Goal: Task Accomplishment & Management: Book appointment/travel/reservation

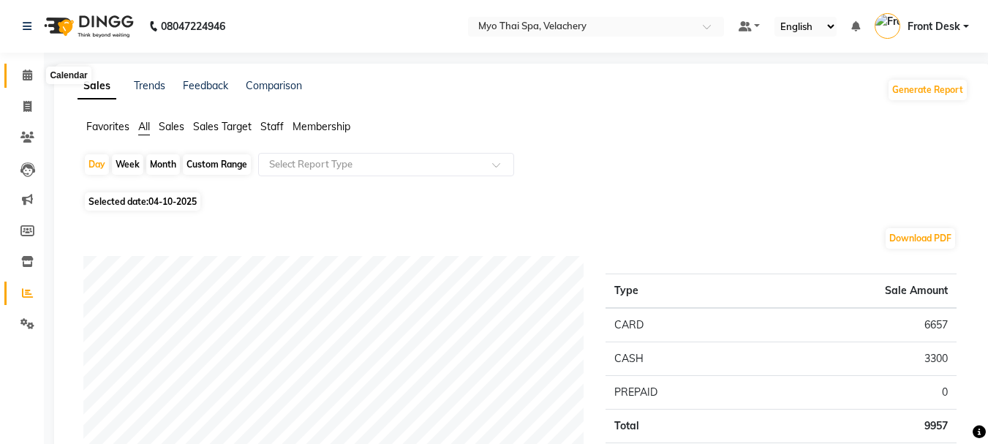
click at [23, 76] on icon at bounding box center [28, 74] width 10 height 11
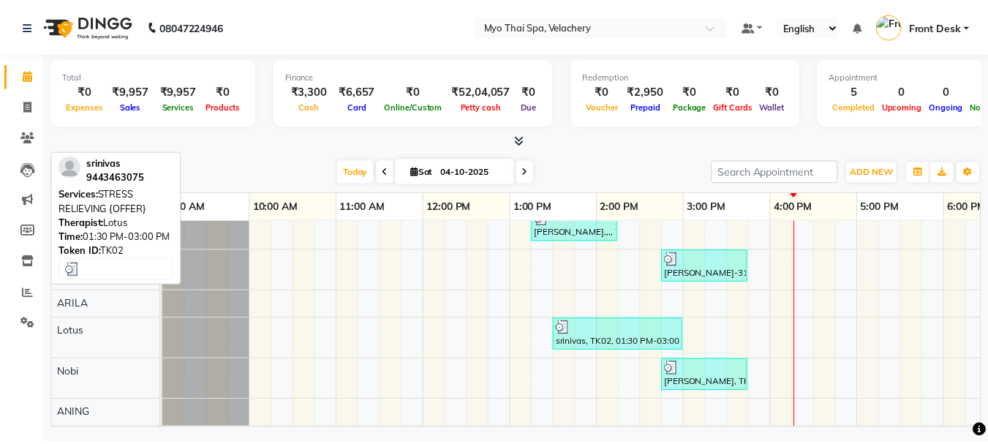
scroll to position [73, 0]
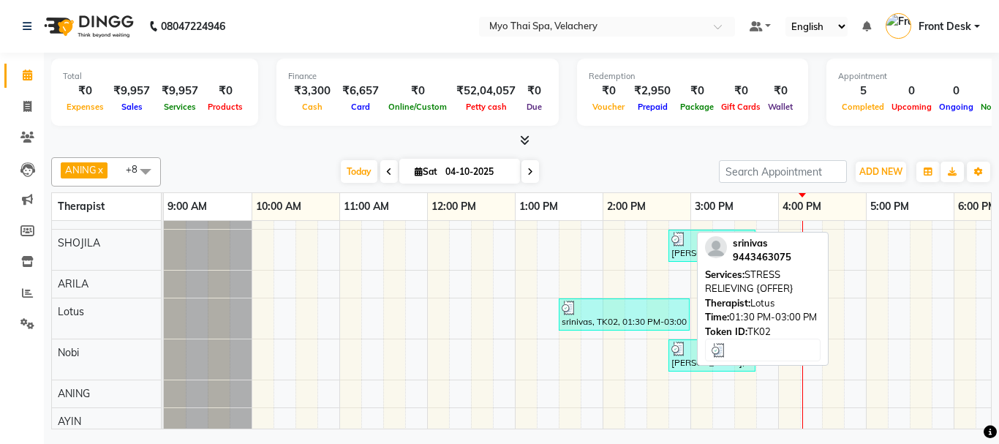
click at [600, 324] on div "srinivas, TK02, 01:30 PM-03:00 PM, STRESS RELIEVING {OFFER}" at bounding box center [624, 315] width 128 height 28
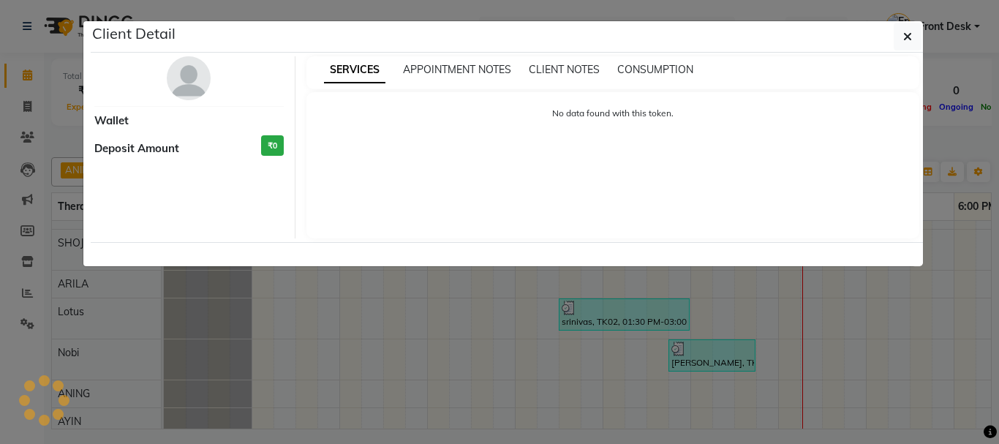
select select "3"
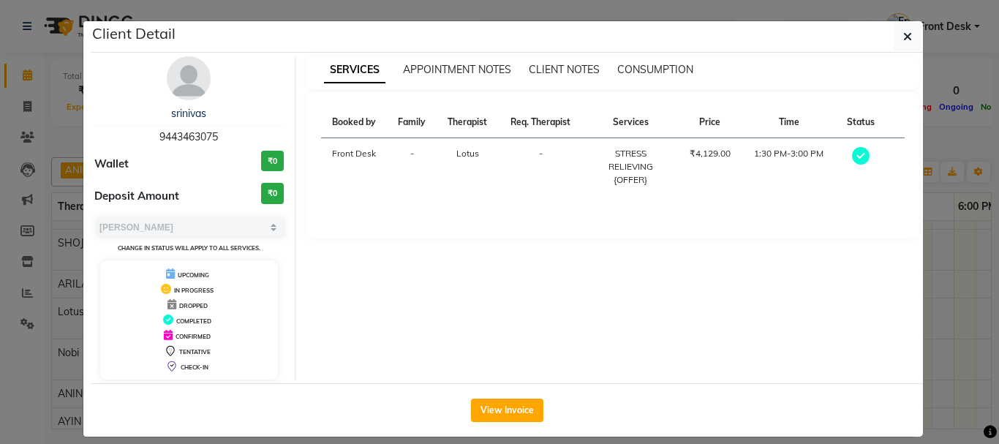
drag, startPoint x: 503, startPoint y: 411, endPoint x: 541, endPoint y: 412, distance: 38.1
click at [505, 412] on button "View Invoice" at bounding box center [507, 410] width 72 height 23
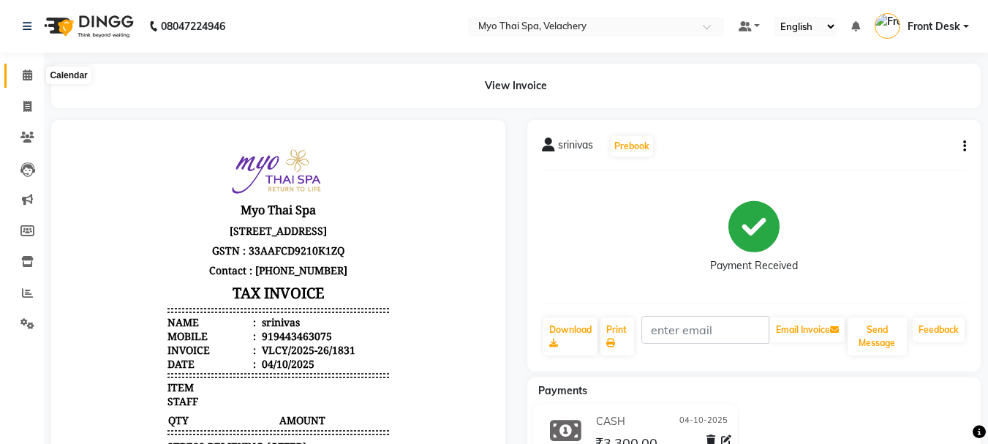
click at [28, 83] on span at bounding box center [28, 75] width 26 height 17
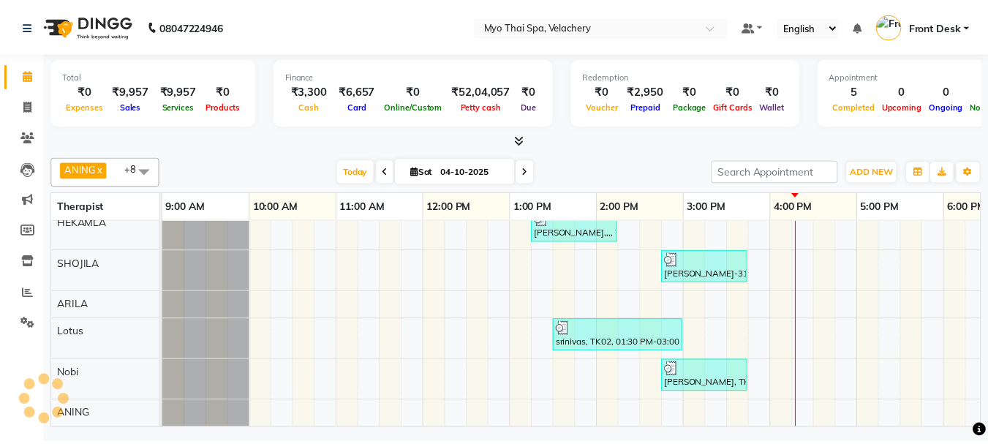
scroll to position [118, 0]
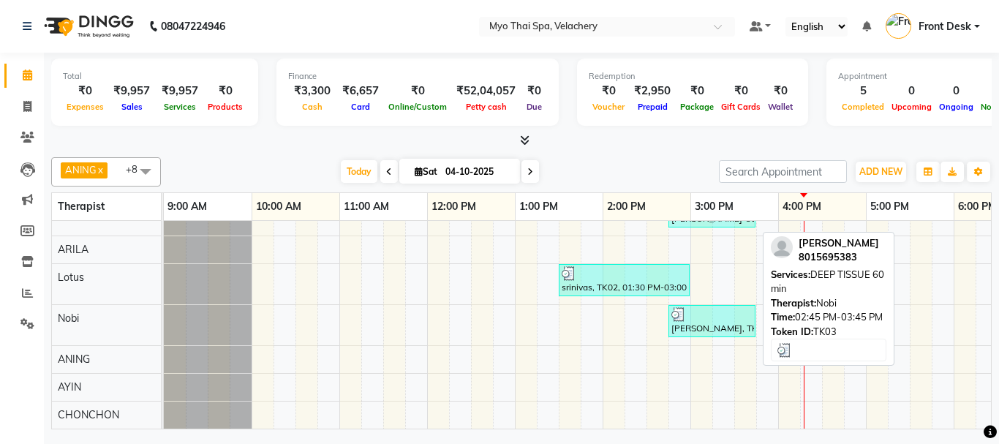
click at [686, 316] on div "[PERSON_NAME], TK03, 02:45 PM-03:45 PM, DEEP TISSUE 60 min" at bounding box center [712, 321] width 84 height 28
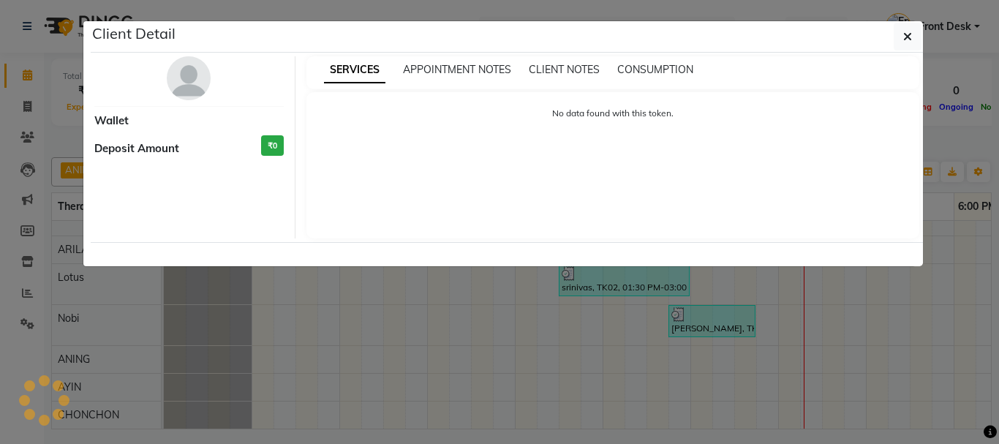
select select "3"
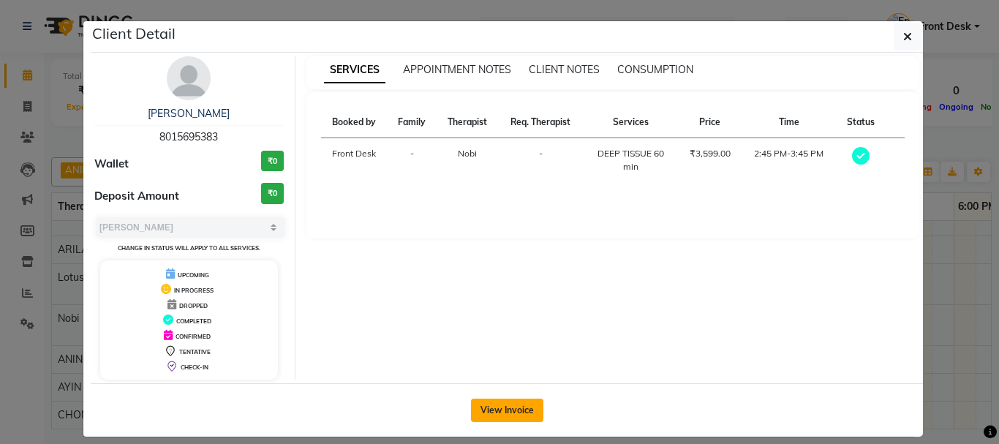
click at [505, 415] on button "View Invoice" at bounding box center [507, 410] width 72 height 23
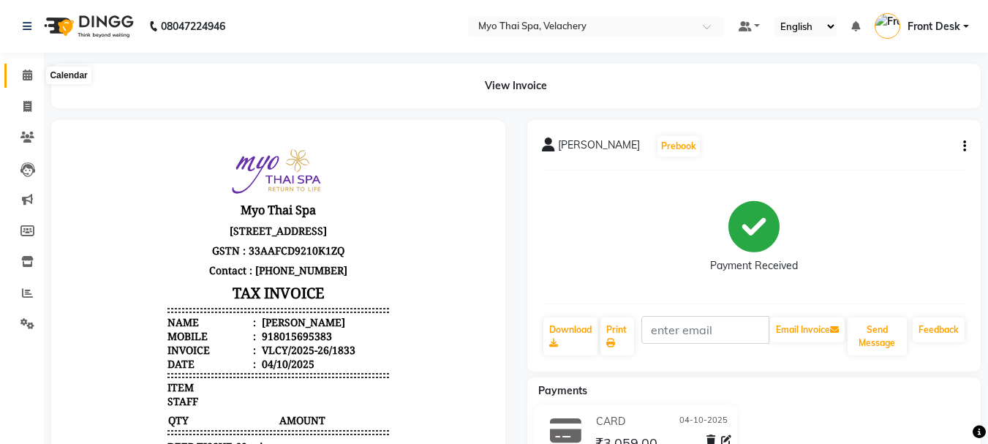
click at [31, 76] on icon at bounding box center [28, 74] width 10 height 11
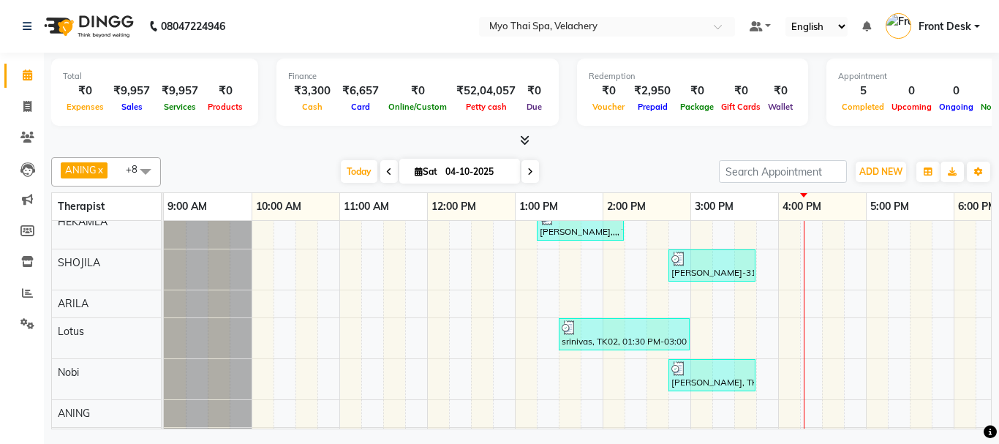
scroll to position [118, 0]
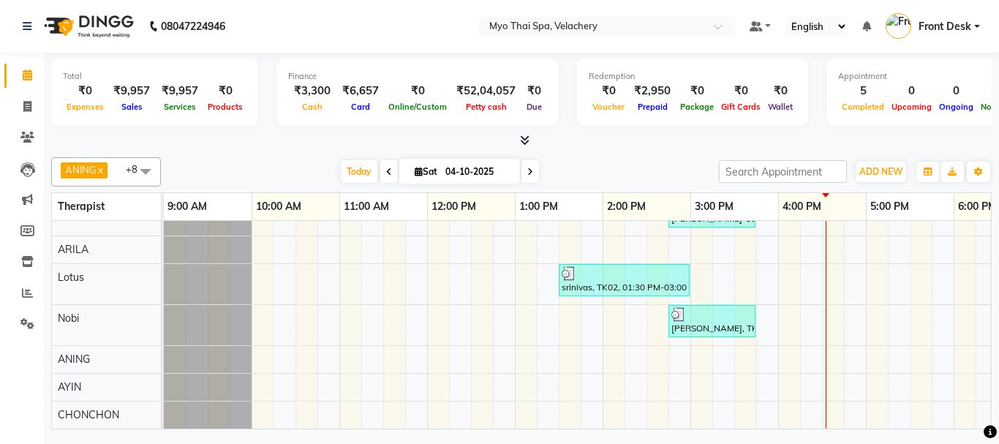
click at [962, 260] on div "[PERSON_NAME],,,, TK01, 12:15 PM-01:15 PM, [GEOGRAPHIC_DATA] NB [GEOGRAPHIC_DAT…" at bounding box center [822, 270] width 1316 height 315
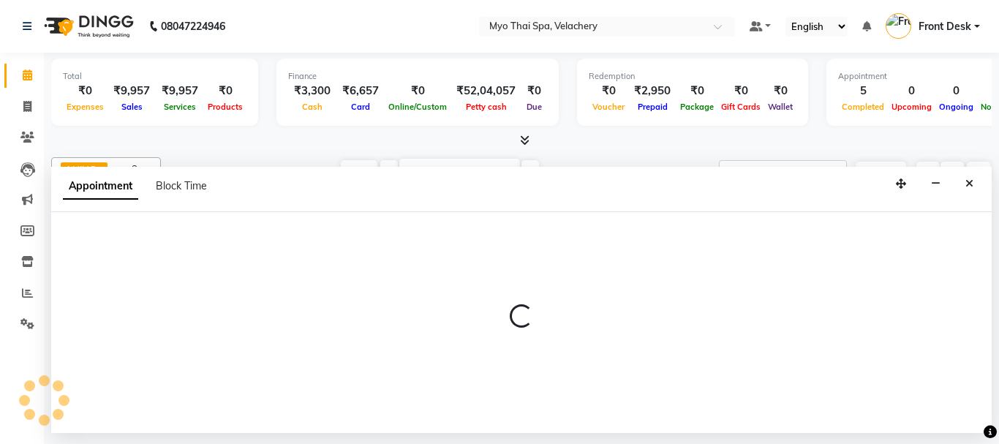
select select "76519"
select select "1080"
select select "tentative"
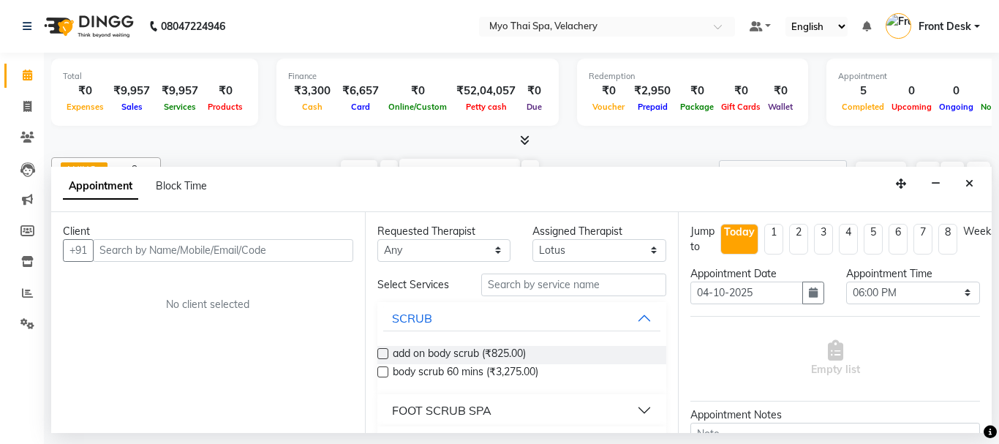
click at [140, 254] on input "text" at bounding box center [223, 250] width 260 height 23
type input "9940489606"
click at [313, 259] on button "Add Client" at bounding box center [323, 250] width 61 height 23
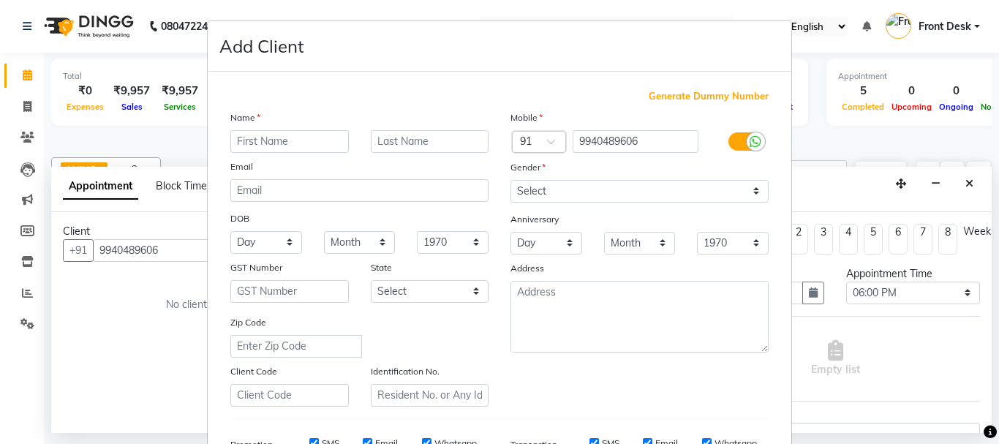
click at [243, 146] on input "text" at bounding box center [289, 141] width 118 height 23
type input "suresh"
click at [754, 190] on select "Select [DEMOGRAPHIC_DATA] [DEMOGRAPHIC_DATA] Other Prefer Not To Say" at bounding box center [639, 191] width 258 height 23
select select "[DEMOGRAPHIC_DATA]"
click at [510, 180] on select "Select [DEMOGRAPHIC_DATA] [DEMOGRAPHIC_DATA] Other Prefer Not To Say" at bounding box center [639, 191] width 258 height 23
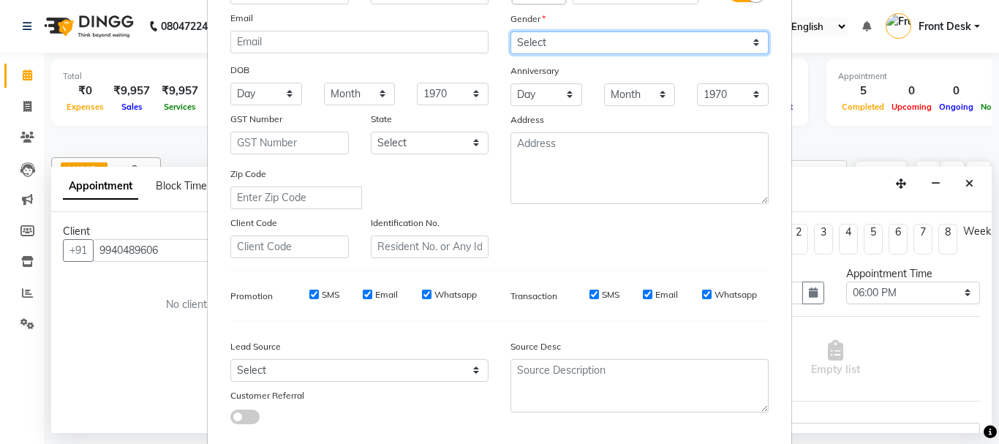
scroll to position [231, 0]
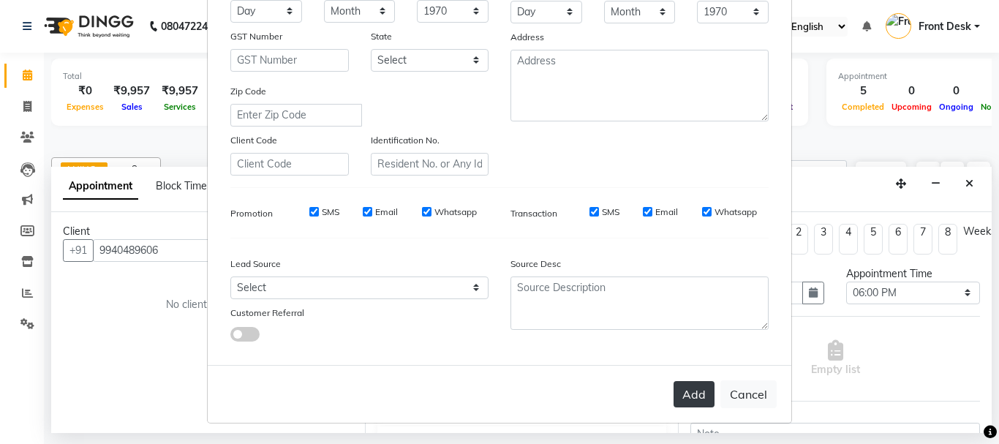
click at [695, 396] on button "Add" at bounding box center [693, 394] width 41 height 26
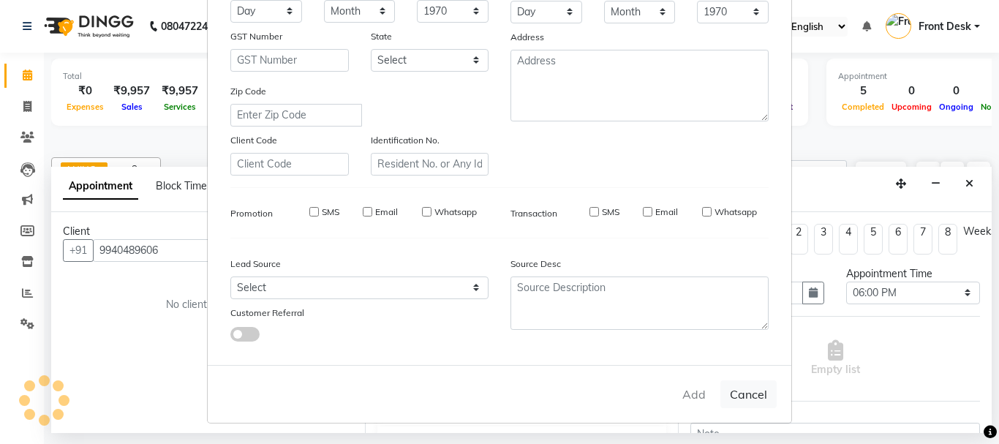
select select
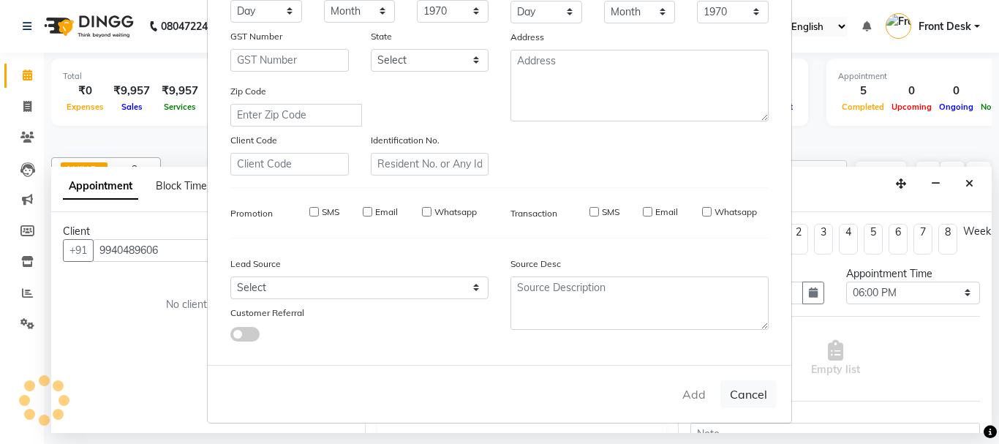
select select
checkbox input "false"
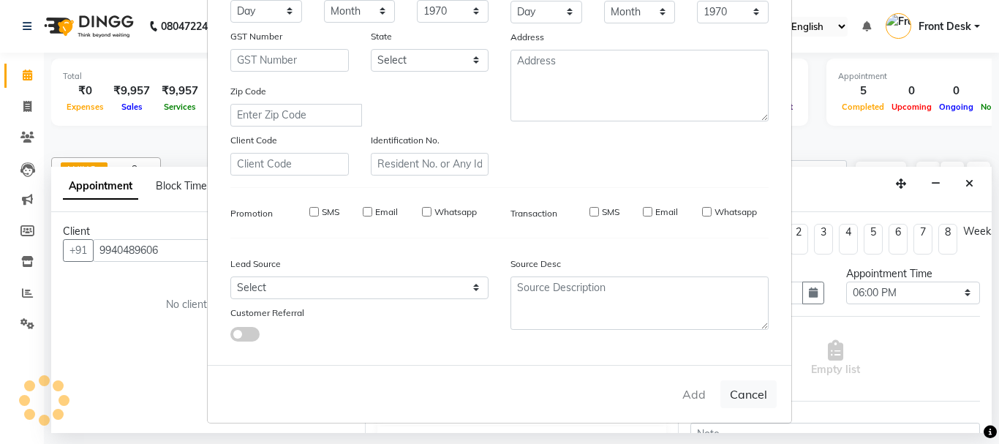
checkbox input "false"
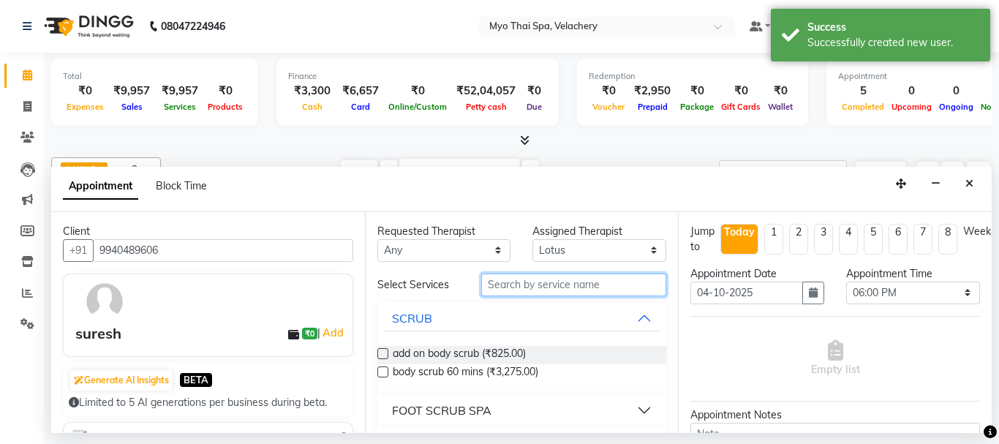
click at [517, 287] on input "text" at bounding box center [574, 284] width 186 height 23
type input "dee"
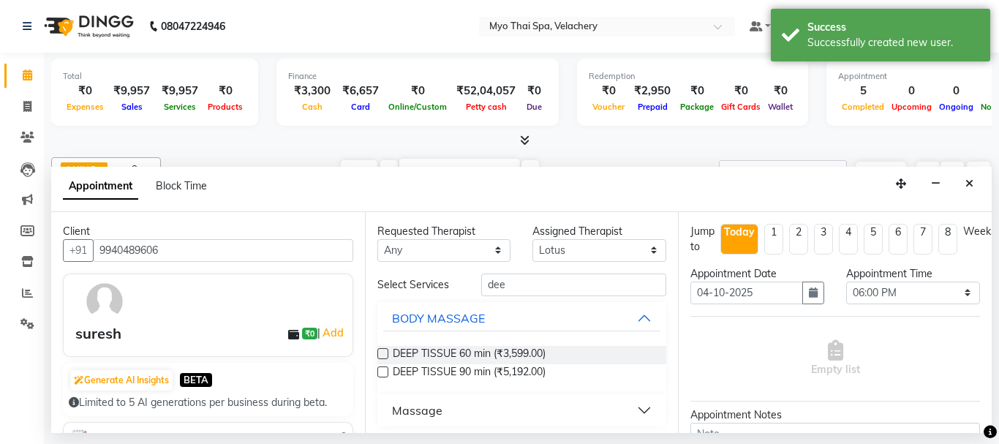
click at [385, 355] on label at bounding box center [382, 353] width 11 height 11
click at [385, 355] on input "checkbox" at bounding box center [382, 355] width 10 height 10
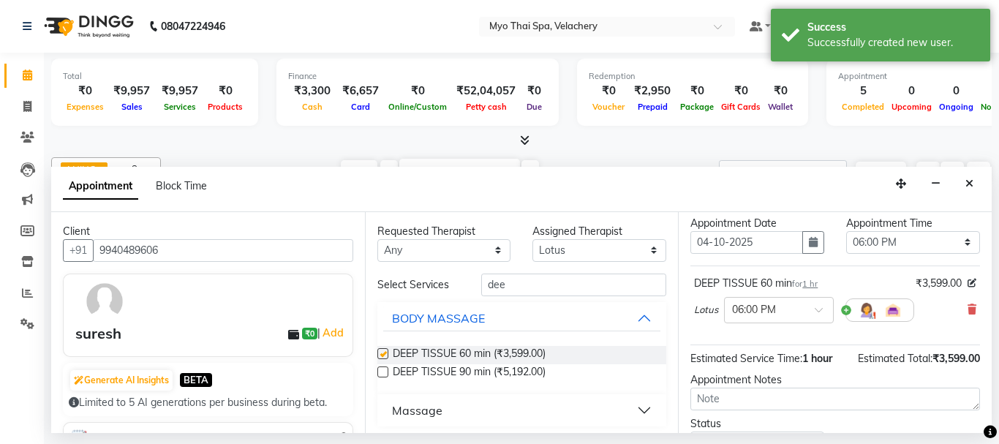
checkbox input "false"
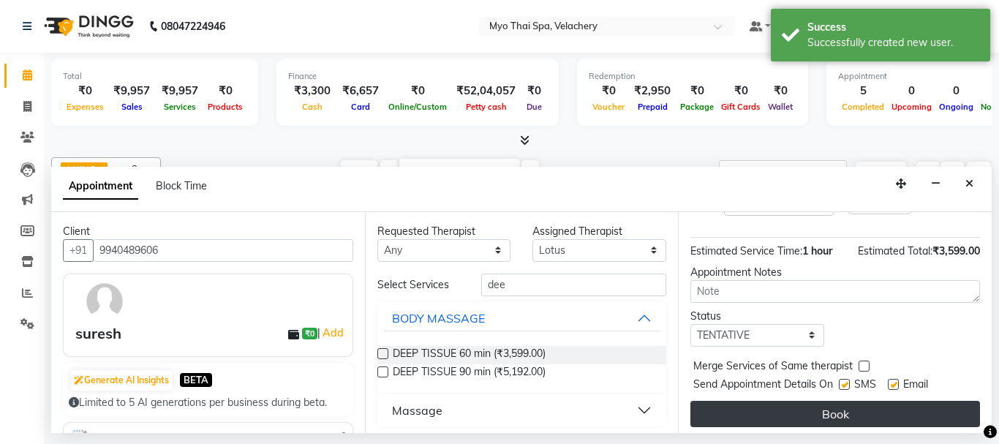
scroll to position [175, 0]
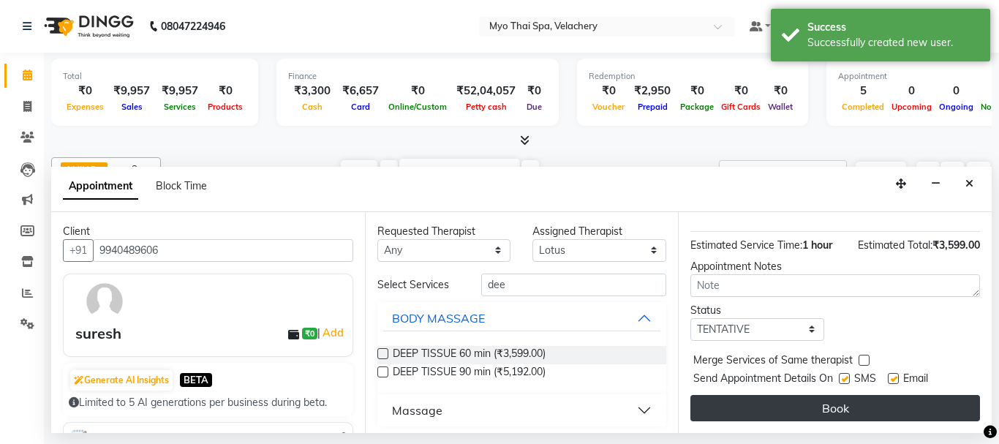
click at [763, 399] on button "Book" at bounding box center [835, 408] width 290 height 26
